Goal: Information Seeking & Learning: Learn about a topic

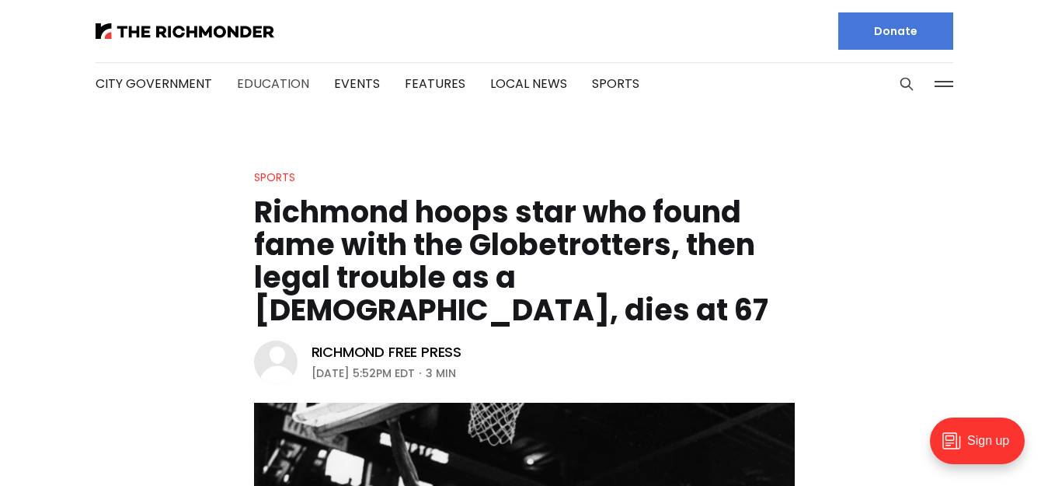
click at [263, 89] on link "Education" at bounding box center [273, 84] width 72 height 18
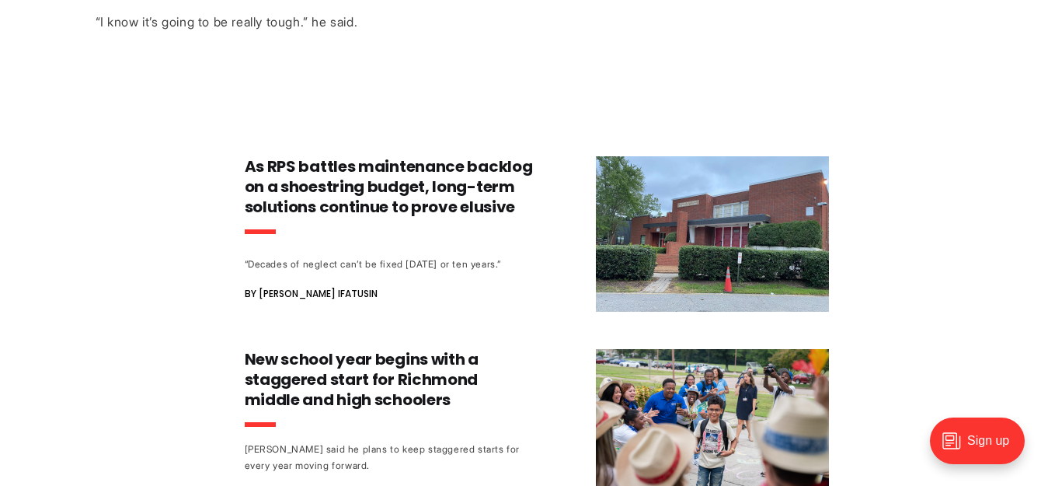
scroll to position [722, 0]
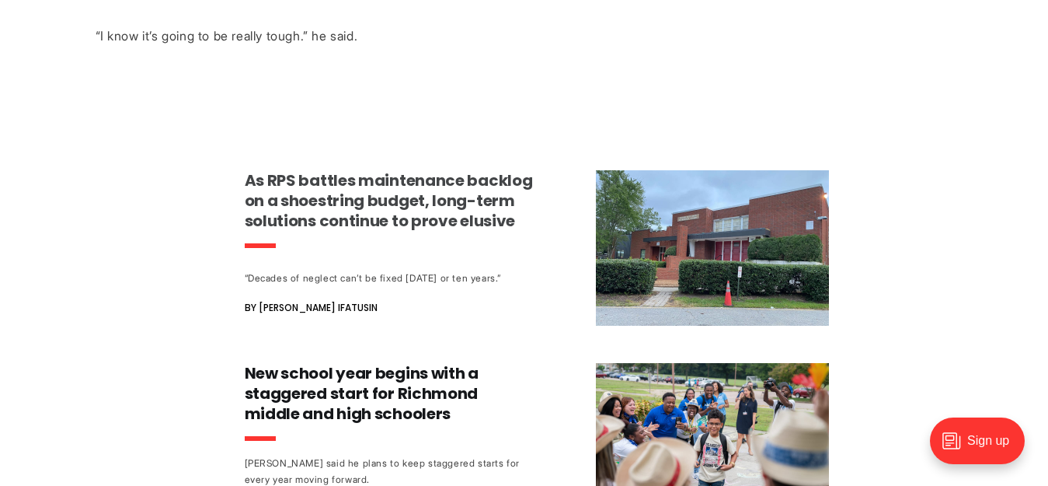
click at [284, 204] on h3 "As RPS battles maintenance backlog on a shoestring budget, long-term solutions …" at bounding box center [389, 200] width 289 height 61
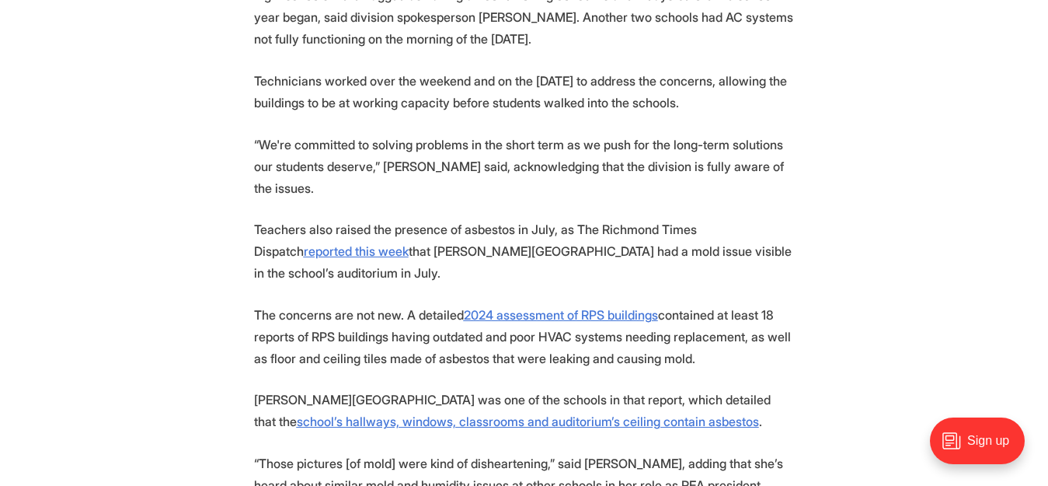
scroll to position [1411, 0]
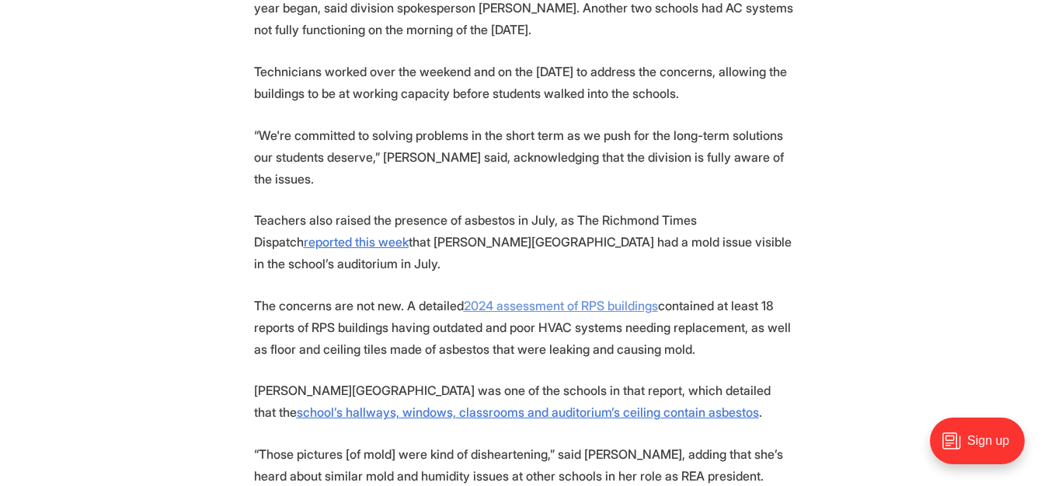
click at [545, 313] on u "2024 assessment of RPS buildings" at bounding box center [561, 306] width 194 height 16
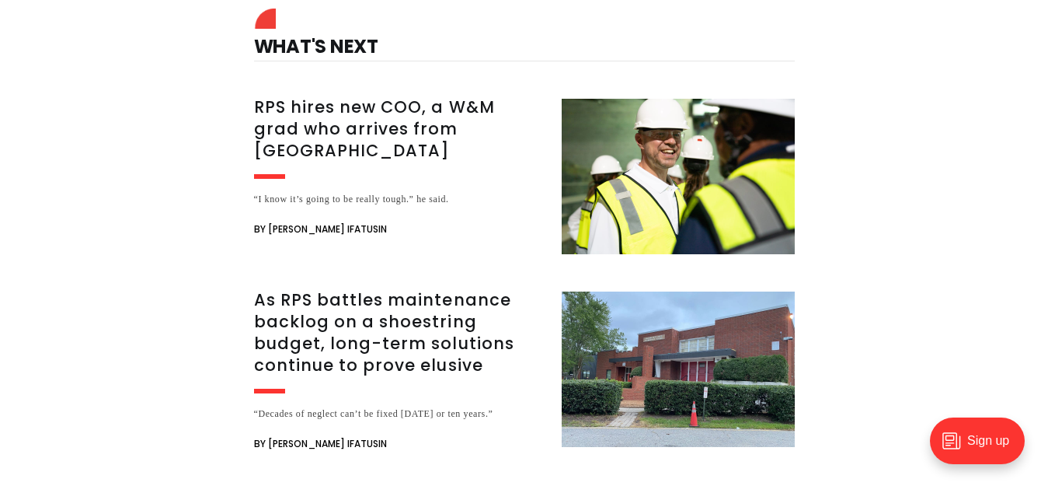
scroll to position [4498, 0]
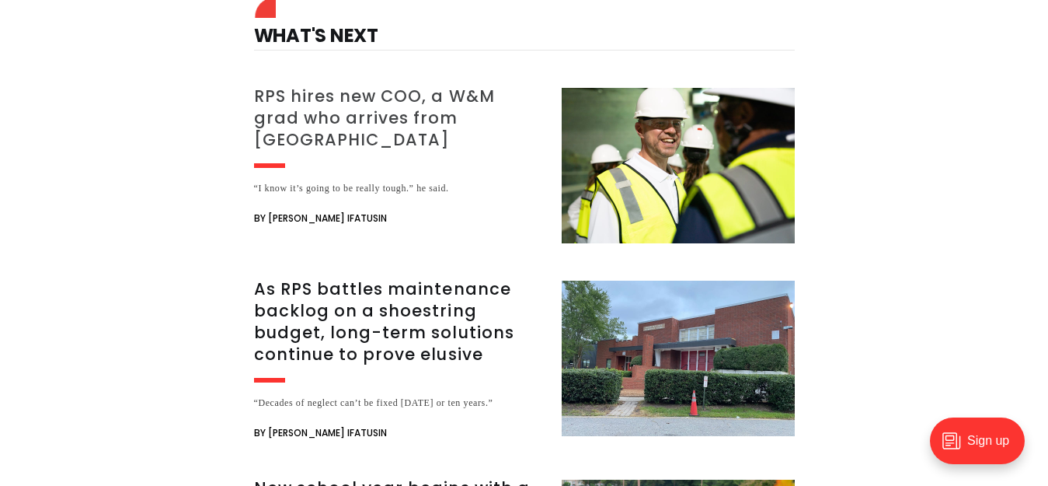
click at [357, 197] on div "“I know it’s going to be really tough.” he said." at bounding box center [398, 188] width 289 height 16
